Goal: Task Accomplishment & Management: Complete application form

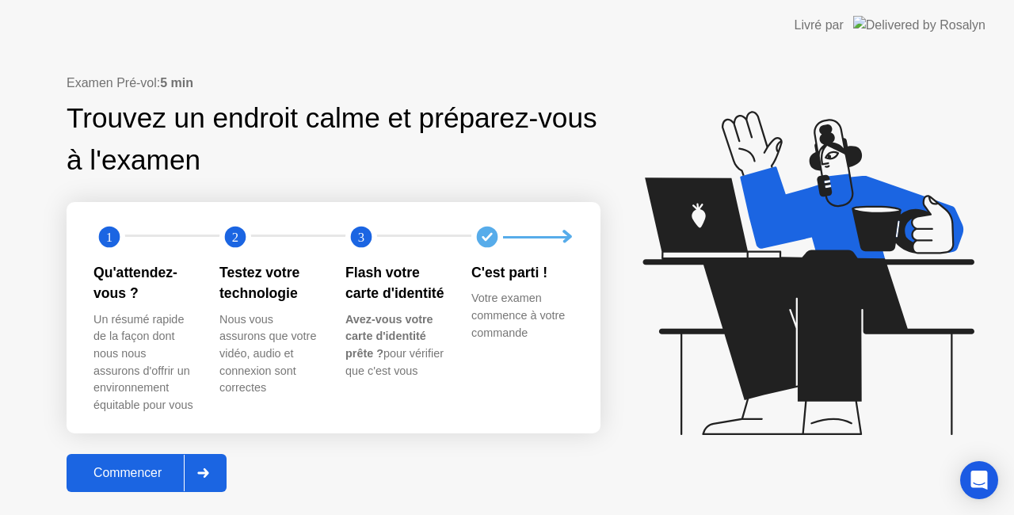
click at [113, 467] on div "Commencer" at bounding box center [127, 473] width 113 height 14
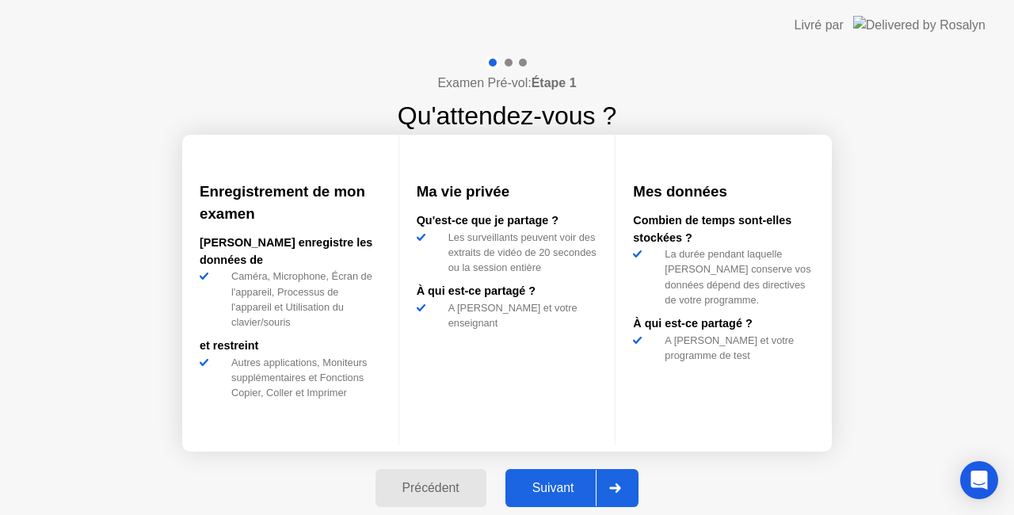
click at [547, 486] on div "Suivant" at bounding box center [553, 488] width 86 height 14
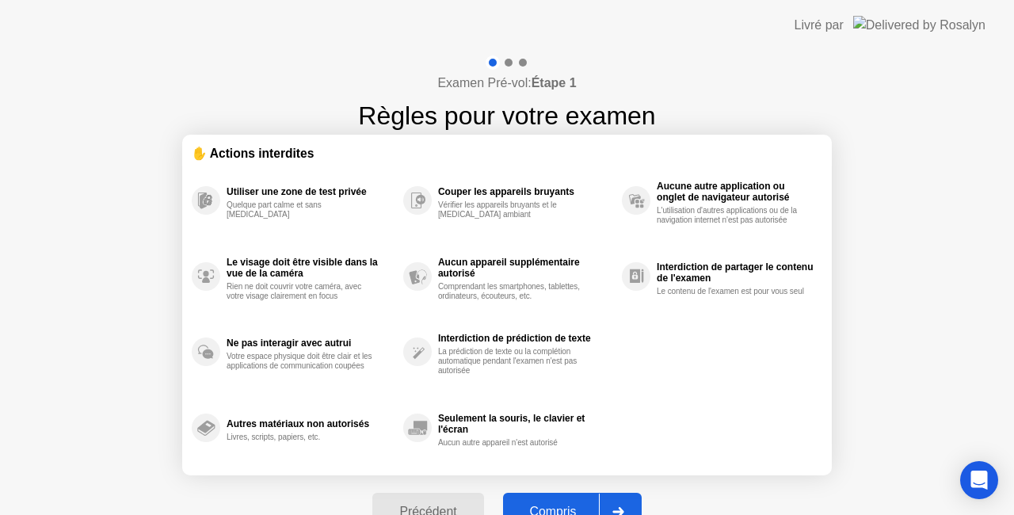
click at [536, 500] on button "Compris" at bounding box center [572, 512] width 139 height 38
select select "**********"
select select "*******"
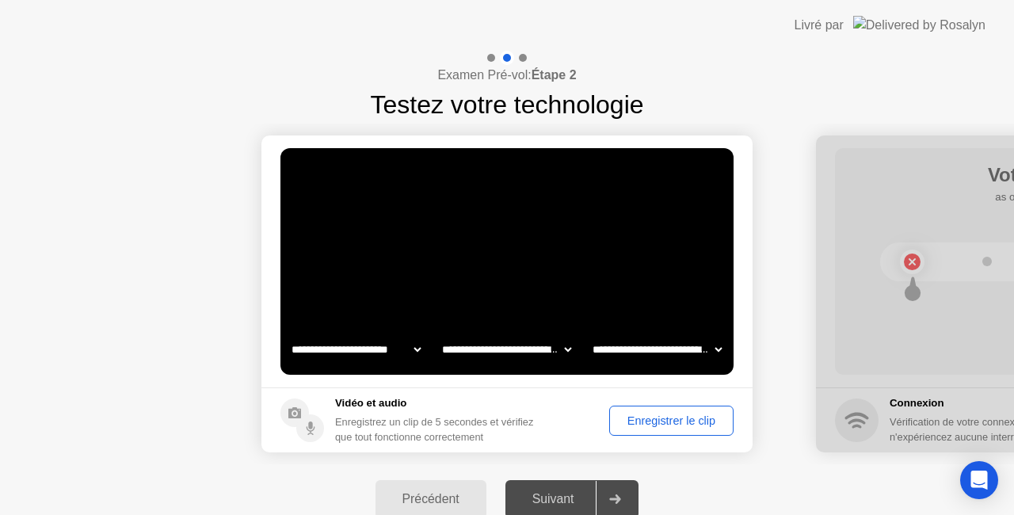
click at [639, 426] on div "Enregistrer le clip" at bounding box center [671, 420] width 113 height 13
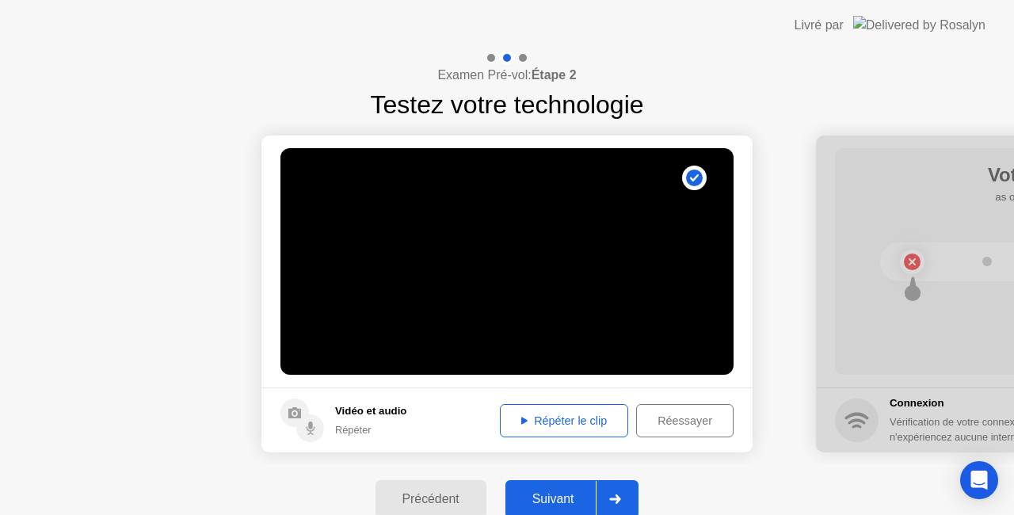
click at [598, 427] on div "Répéter le clip" at bounding box center [563, 420] width 117 height 13
click at [558, 509] on button "Suivant" at bounding box center [572, 499] width 134 height 38
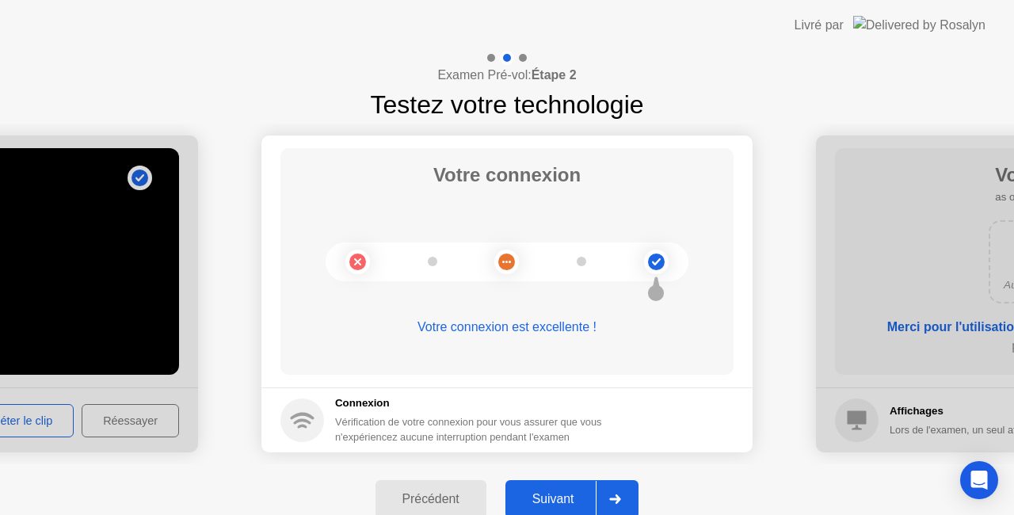
click at [558, 509] on button "Suivant" at bounding box center [572, 499] width 134 height 38
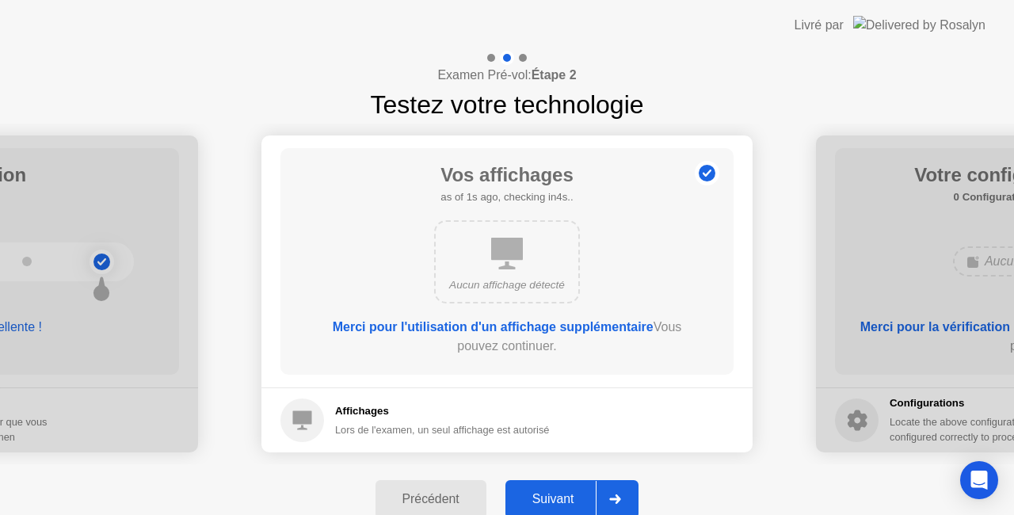
click at [558, 509] on button "Suivant" at bounding box center [572, 499] width 134 height 38
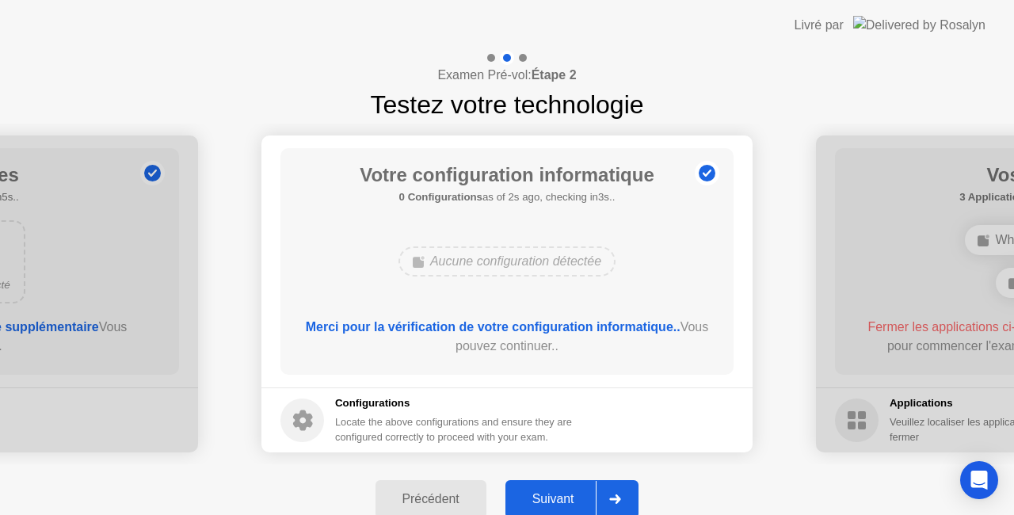
click at [558, 509] on button "Suivant" at bounding box center [572, 499] width 134 height 38
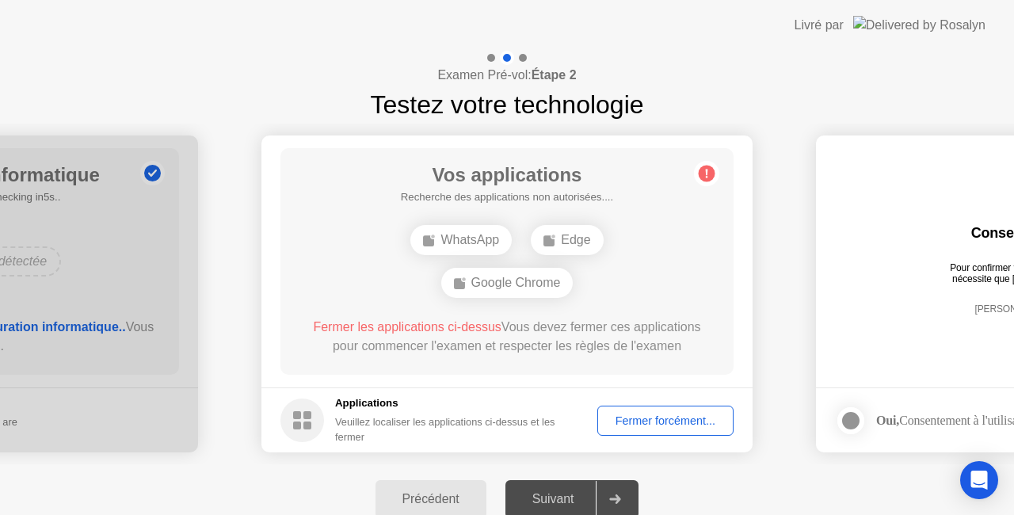
click at [639, 417] on div "Fermer forcément..." at bounding box center [665, 420] width 125 height 13
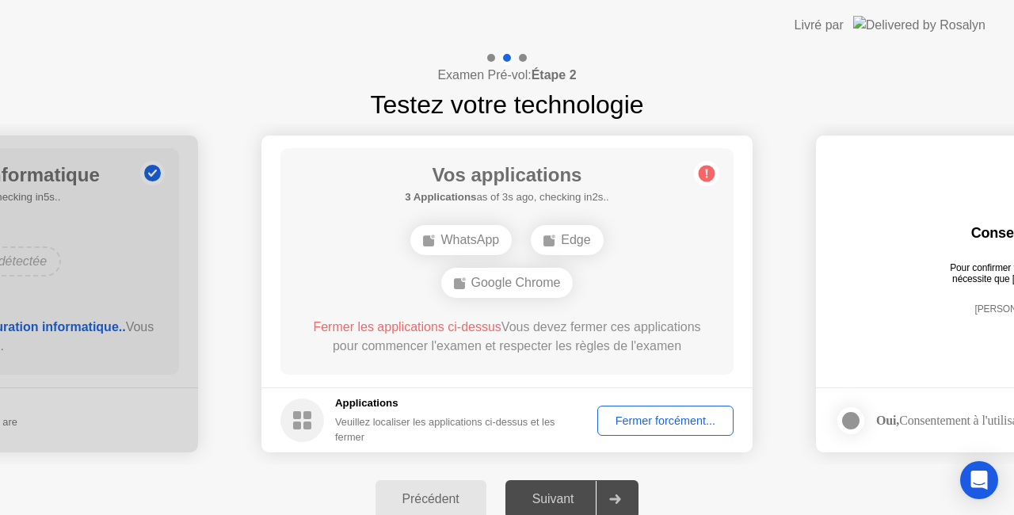
click at [642, 414] on div "Fermer forcément..." at bounding box center [665, 420] width 125 height 13
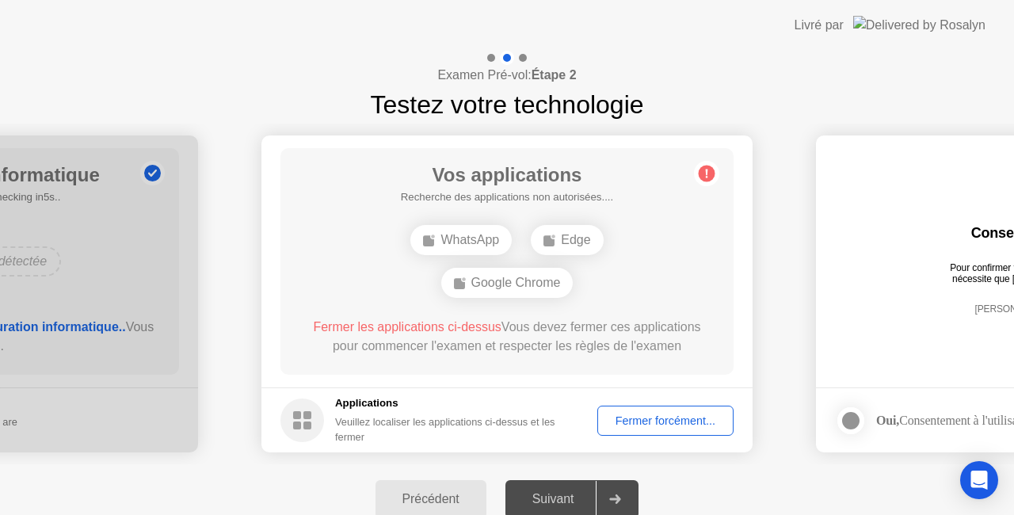
click at [683, 427] on div "Fermer forcément..." at bounding box center [665, 420] width 125 height 13
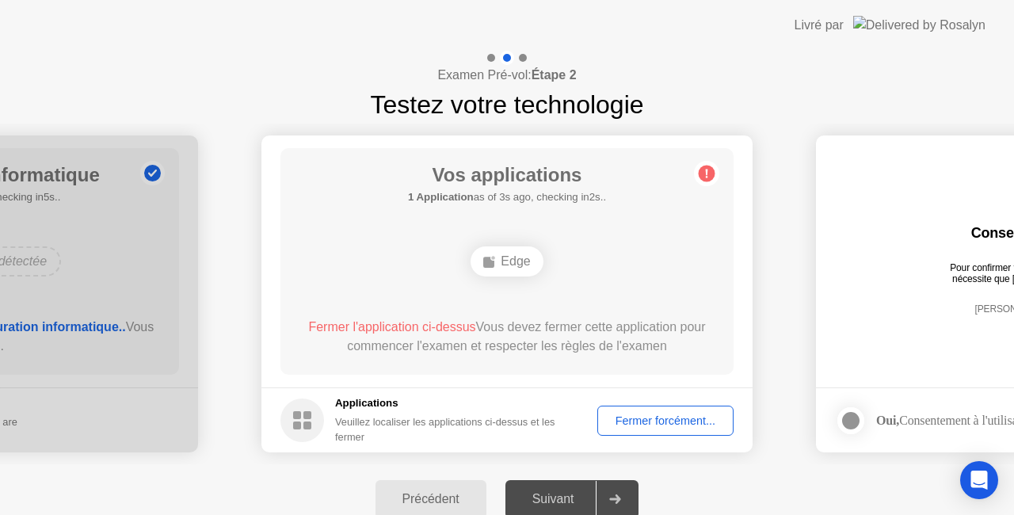
click at [657, 427] on div "Fermer forcément..." at bounding box center [665, 420] width 125 height 13
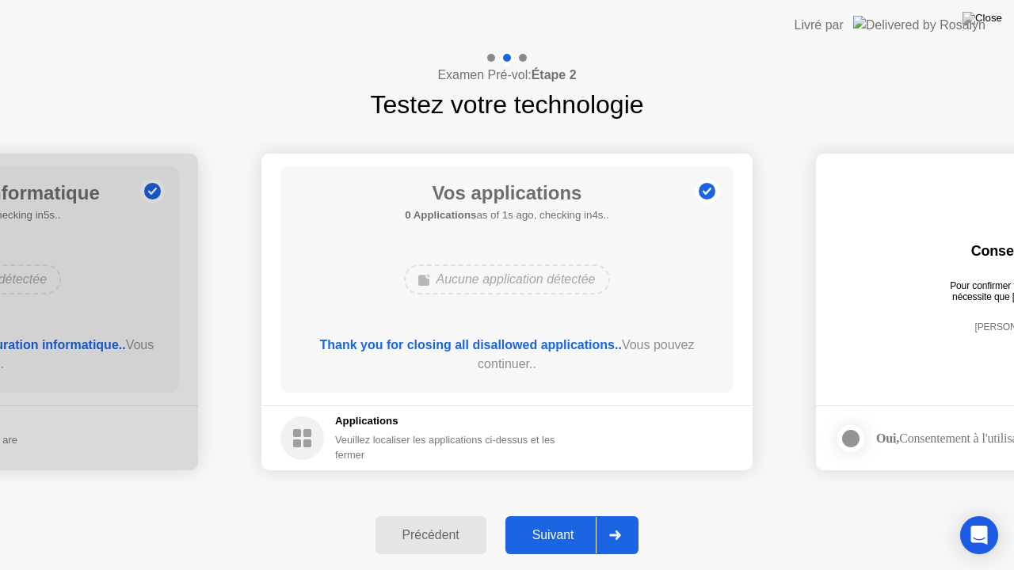
click at [565, 514] on div "Suivant" at bounding box center [553, 535] width 86 height 14
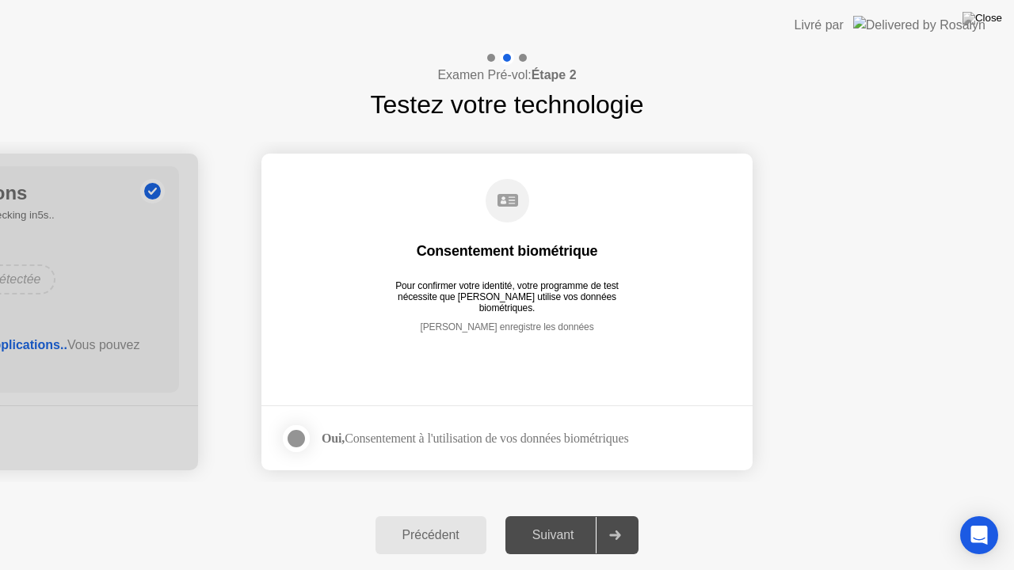
click at [294, 435] on div at bounding box center [296, 438] width 19 height 19
click at [540, 514] on div "Suivant" at bounding box center [553, 535] width 86 height 14
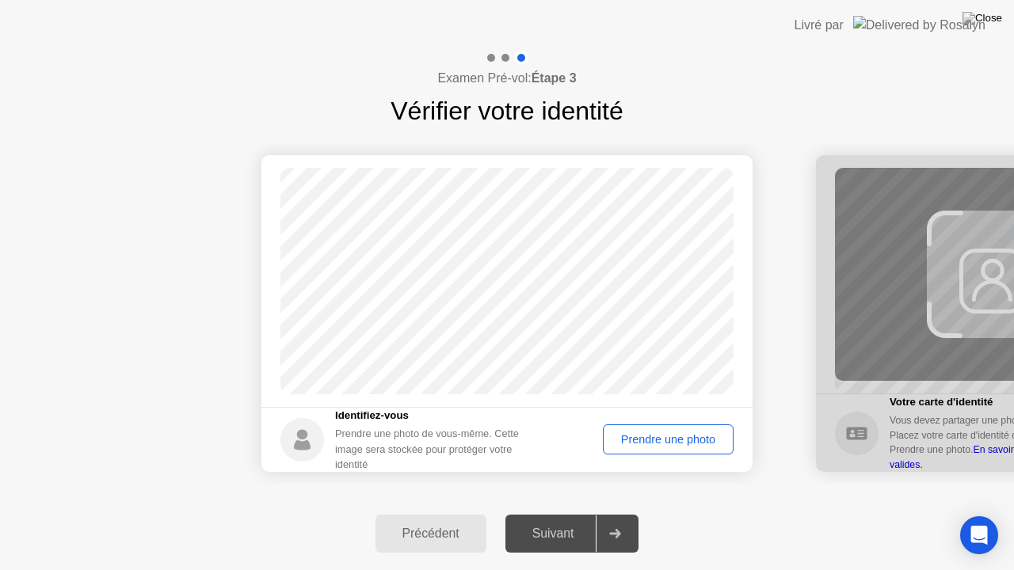
click at [684, 442] on div "Prendre une photo" at bounding box center [668, 439] width 120 height 13
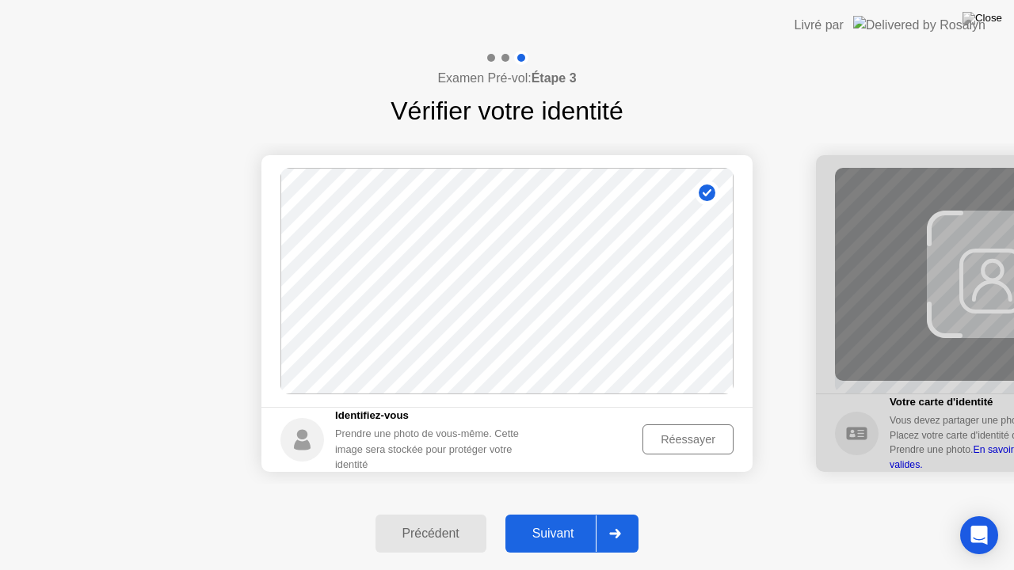
click at [552, 514] on div "Suivant" at bounding box center [553, 534] width 86 height 14
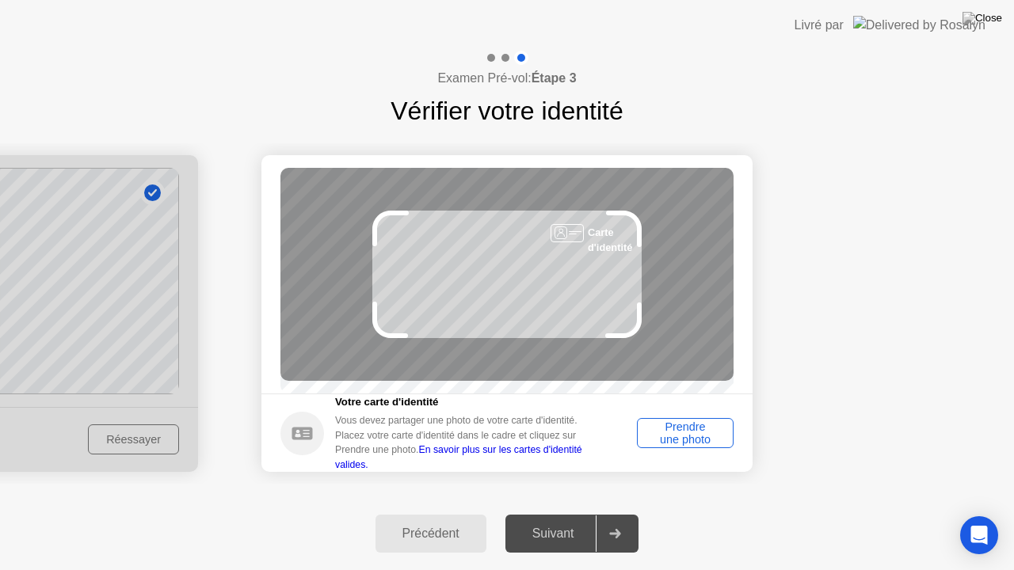
click at [677, 446] on div "Prendre une photo" at bounding box center [686, 433] width 86 height 25
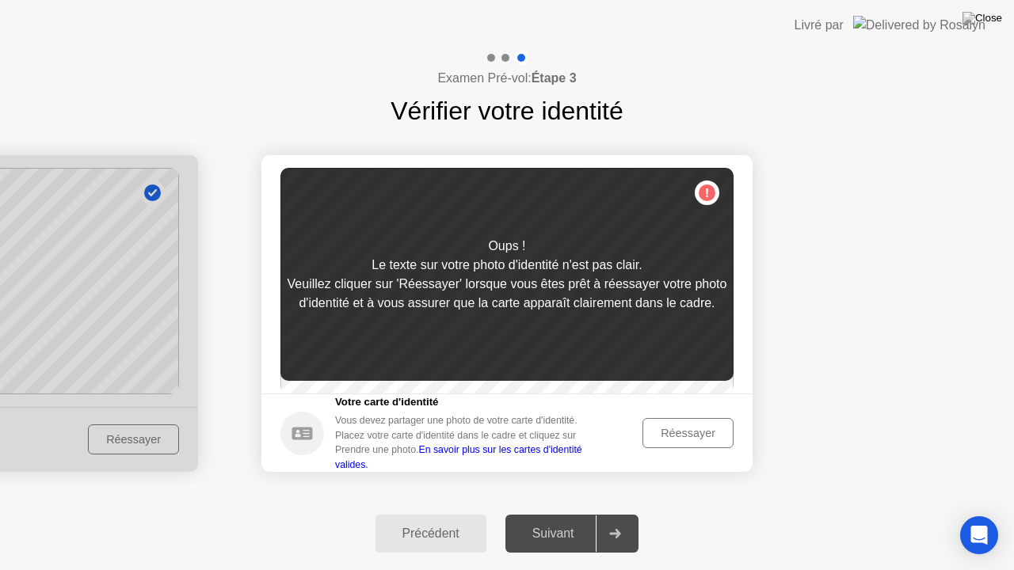
click at [686, 448] on button "Réessayer" at bounding box center [688, 433] width 91 height 30
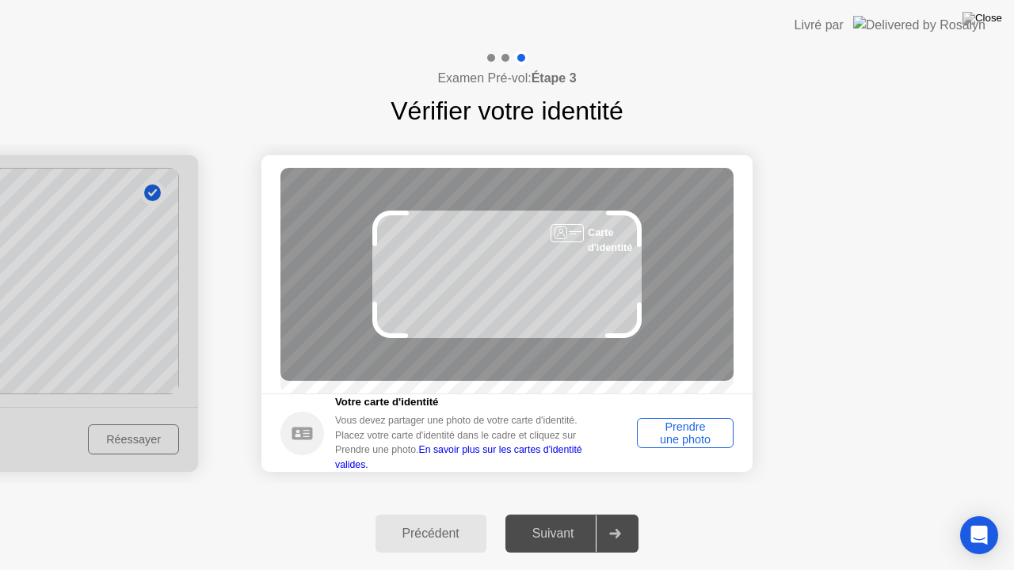
click at [699, 429] on div "Prendre une photo" at bounding box center [686, 433] width 86 height 25
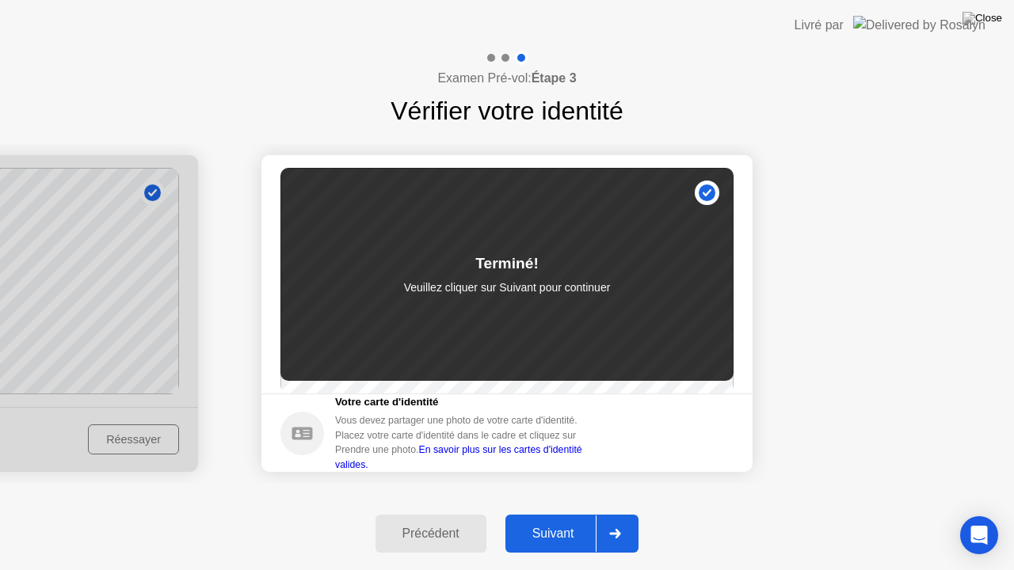
click at [559, 514] on div "Suivant" at bounding box center [553, 534] width 86 height 14
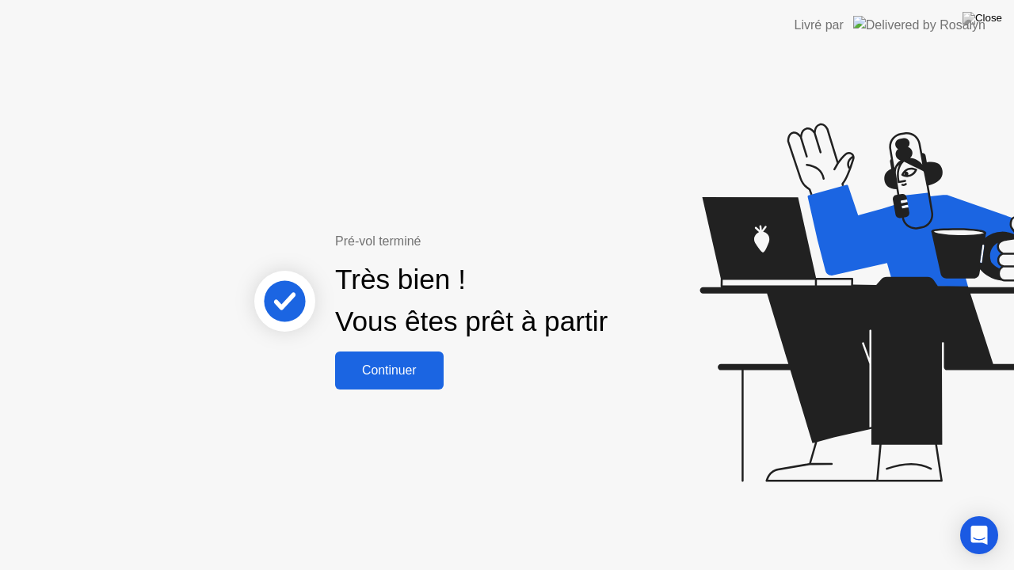
click at [421, 353] on button "Continuer" at bounding box center [389, 371] width 109 height 38
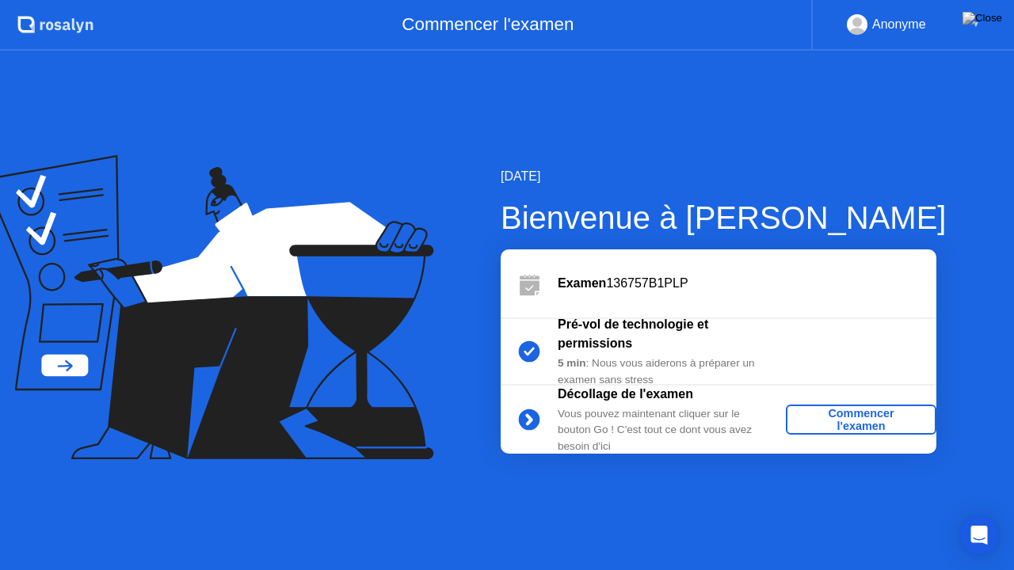
click at [882, 415] on div "Commencer l'examen" at bounding box center [861, 419] width 138 height 25
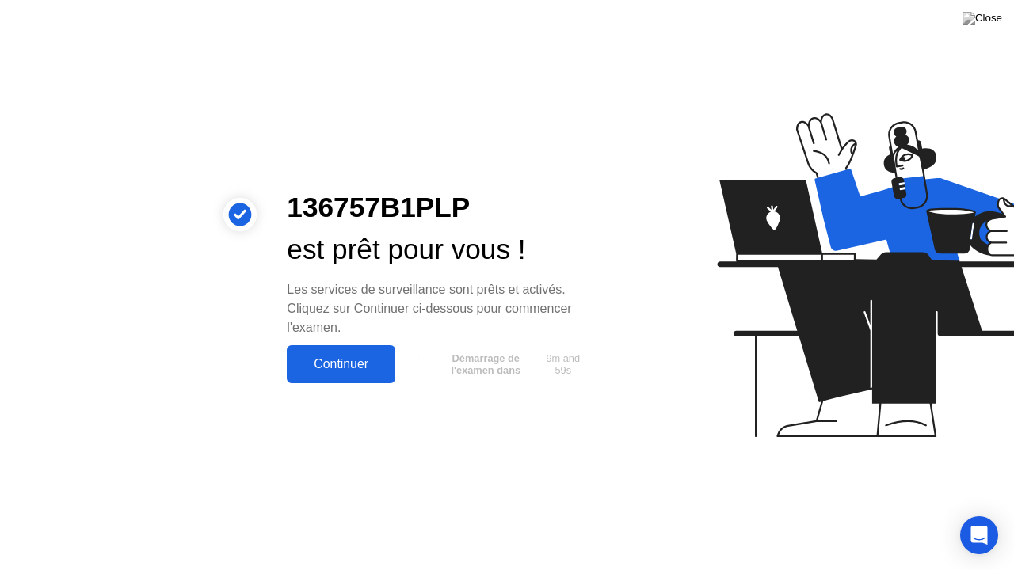
click at [353, 367] on div "Continuer" at bounding box center [341, 364] width 99 height 14
